Goal: Task Accomplishment & Management: Manage account settings

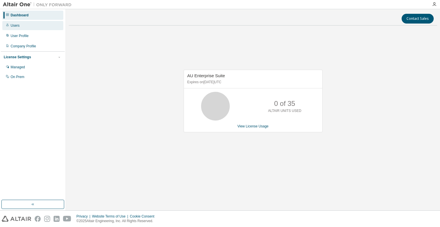
click at [17, 24] on div "Users" at bounding box center [15, 25] width 9 height 5
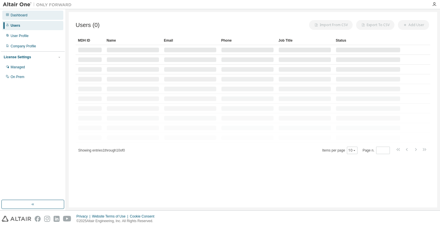
click at [25, 16] on div "Dashboard" at bounding box center [19, 15] width 17 height 5
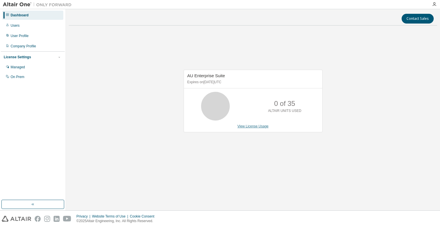
click at [250, 124] on link "View License Usage" at bounding box center [252, 126] width 31 height 4
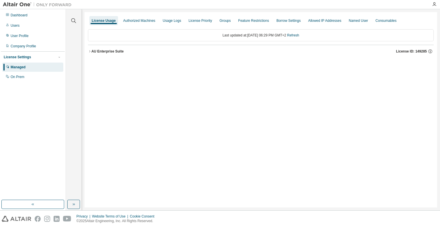
click at [110, 52] on div "AU Enterprise Suite" at bounding box center [107, 51] width 32 height 5
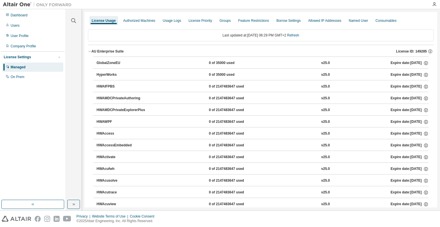
click at [91, 50] on icon "button" at bounding box center [89, 51] width 3 height 3
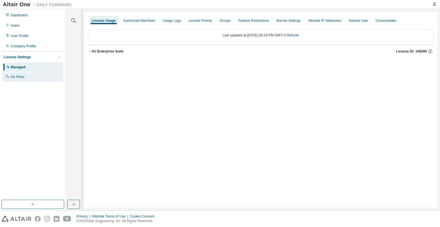
click at [32, 77] on div "On Prem" at bounding box center [32, 76] width 61 height 9
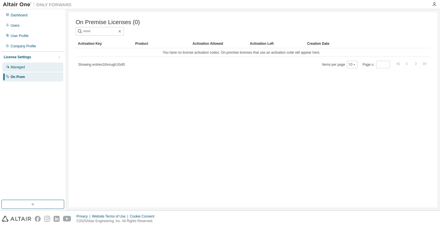
click at [37, 69] on div "Managed" at bounding box center [32, 66] width 61 height 9
